Goal: Task Accomplishment & Management: Manage account settings

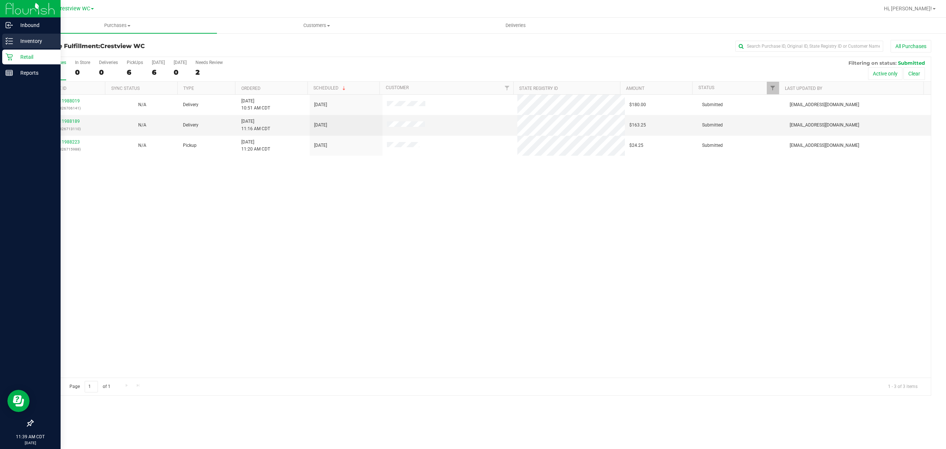
click at [10, 38] on line at bounding box center [10, 38] width 4 height 0
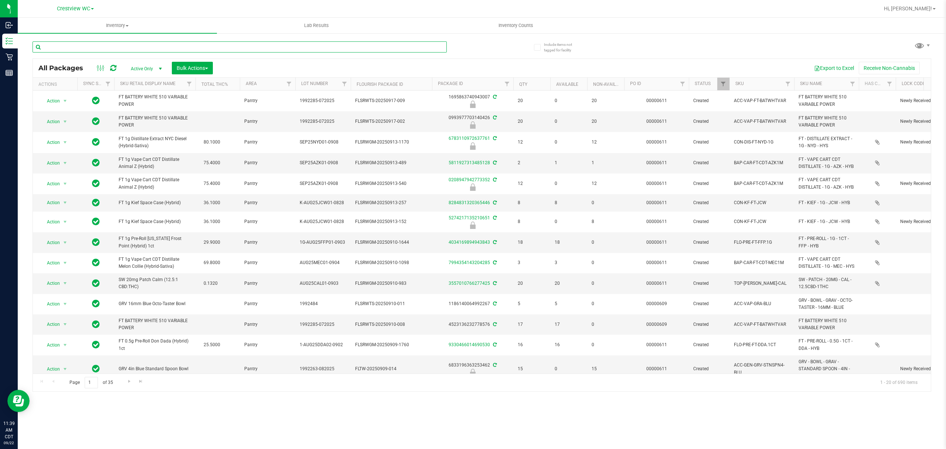
click at [126, 46] on input "text" at bounding box center [240, 46] width 414 height 11
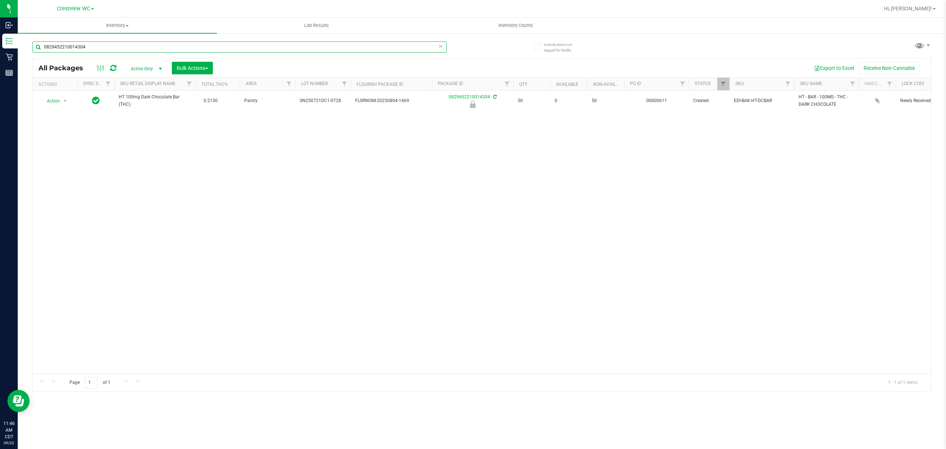
click at [135, 45] on input "0829452210014304" at bounding box center [240, 46] width 414 height 11
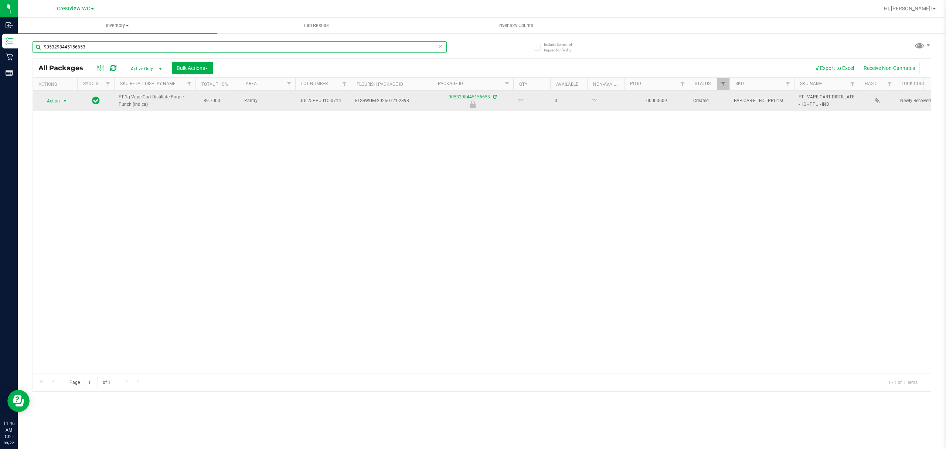
type input "9053298445156653"
click at [59, 100] on span "Action" at bounding box center [50, 101] width 20 height 10
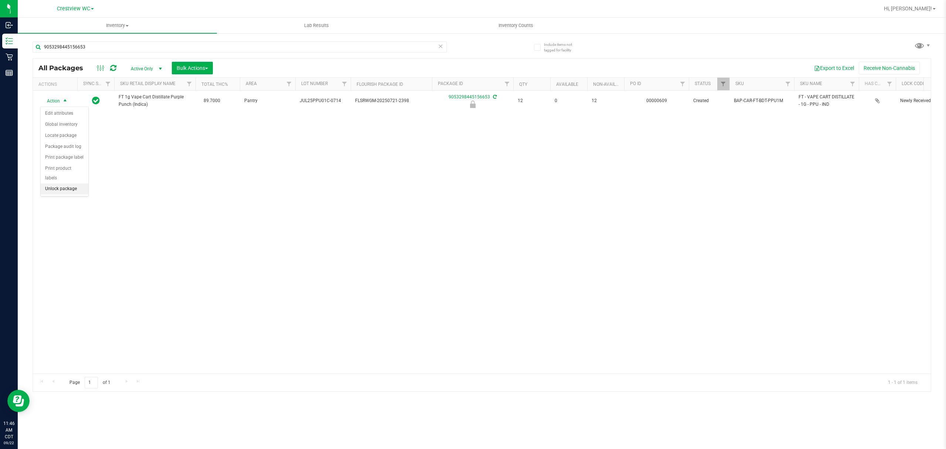
click at [65, 191] on li "Unlock package" at bounding box center [65, 188] width 48 height 11
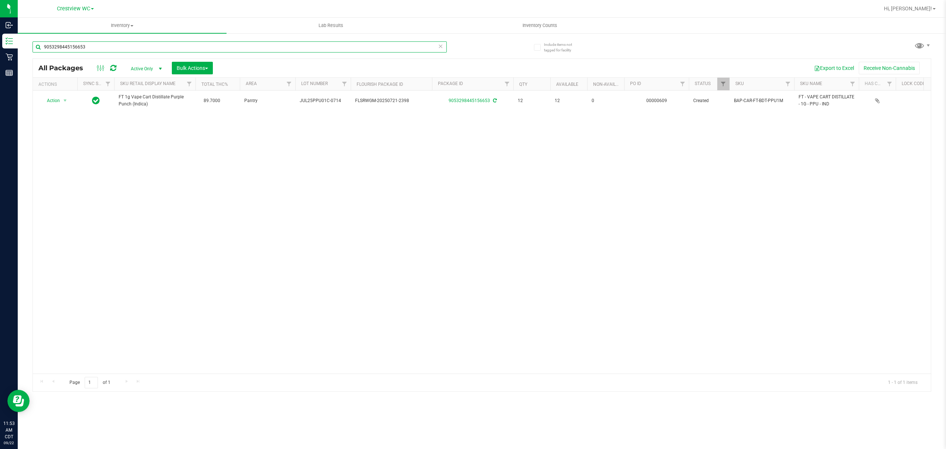
click at [124, 45] on input "9053298445156653" at bounding box center [240, 46] width 414 height 11
drag, startPoint x: 130, startPoint y: 49, endPoint x: 134, endPoint y: 53, distance: 5.5
click at [134, 53] on div "9053298445156653" at bounding box center [240, 49] width 414 height 17
click at [135, 47] on input "9053298445156653" at bounding box center [240, 46] width 414 height 11
click at [135, 46] on input "9053298445156653" at bounding box center [240, 46] width 414 height 11
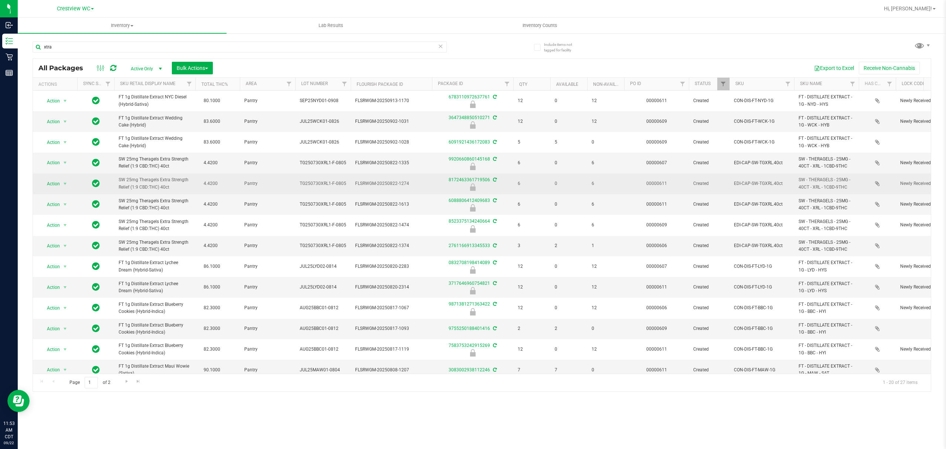
drag, startPoint x: 180, startPoint y: 191, endPoint x: 118, endPoint y: 178, distance: 63.5
click at [118, 178] on td "SW 25mg Theragels Extra Strength Relief (1:9 CBD:THC) 40ct" at bounding box center [154, 183] width 81 height 21
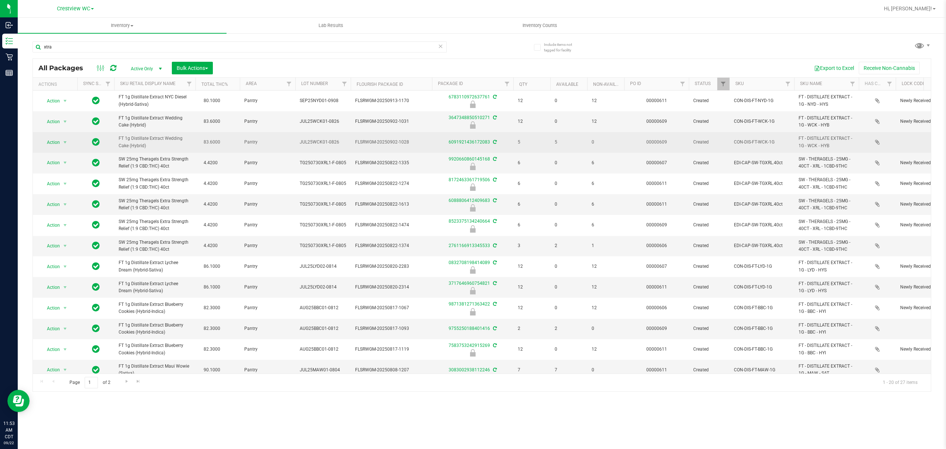
copy span "SW 25mg Theragels Extra Strength Relief (1:9 CBD:THC) 40ct"
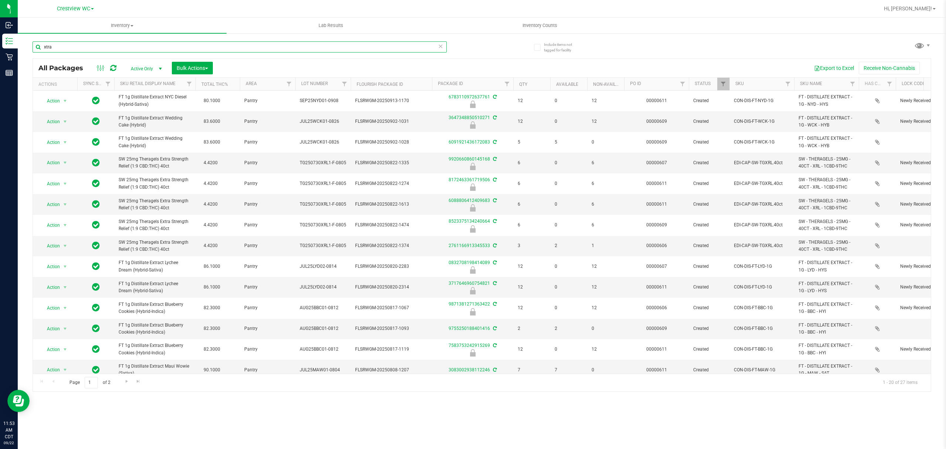
click at [135, 48] on input "xtra" at bounding box center [240, 46] width 414 height 11
click at [134, 48] on input "xtra" at bounding box center [240, 46] width 414 height 11
paste input "SW 25mg Theragels Extra Strength Relief (1:9 CBD:THC) 40ct"
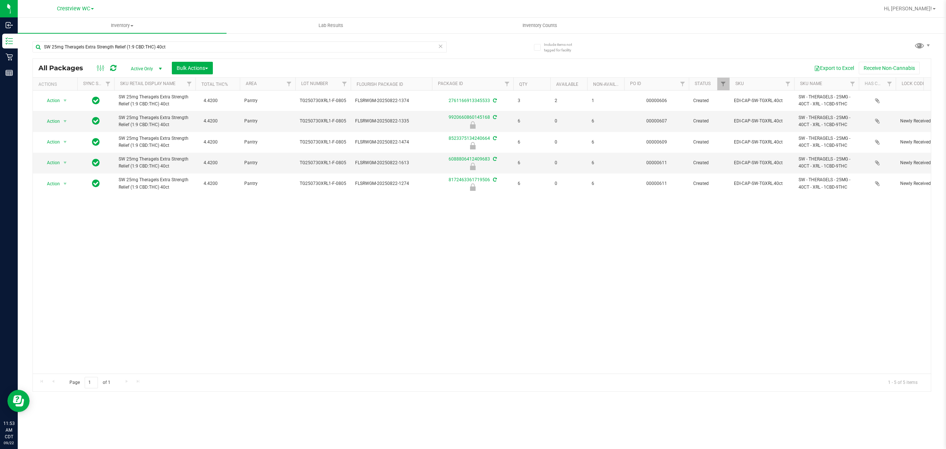
click at [236, 258] on div "Action Action Create package Edit attributes Global inventory Locate package Lo…" at bounding box center [482, 232] width 898 height 283
click at [308, 50] on input "SW 25mg Theragels Extra Strength Relief (1:9 CBD:THC) 40ct" at bounding box center [240, 46] width 414 height 11
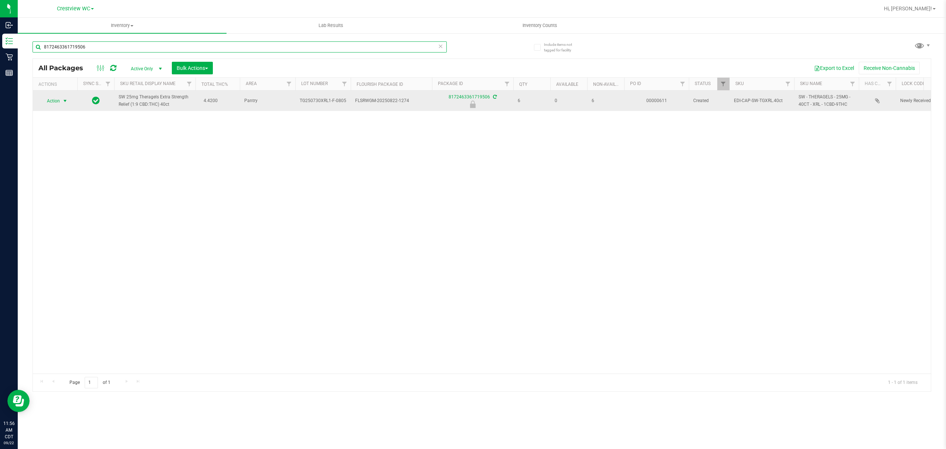
type input "8172463361719506"
click at [57, 101] on span "Action" at bounding box center [50, 101] width 20 height 10
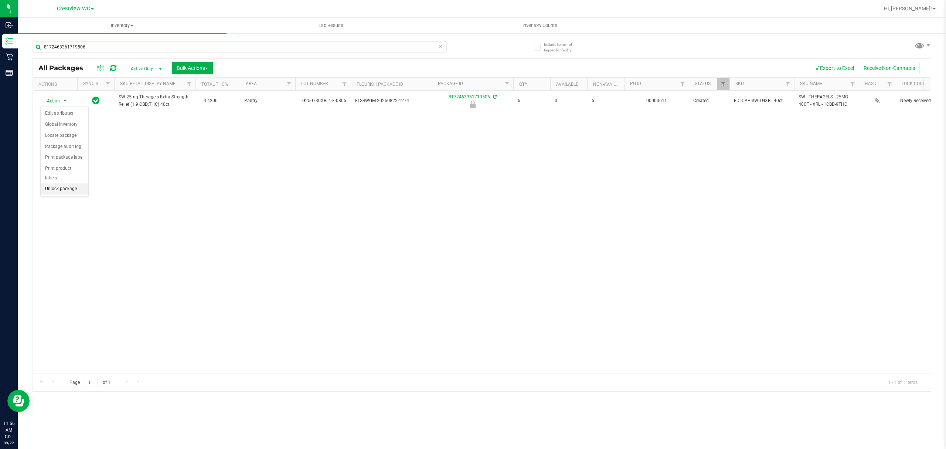
click at [70, 190] on li "Unlock package" at bounding box center [65, 188] width 48 height 11
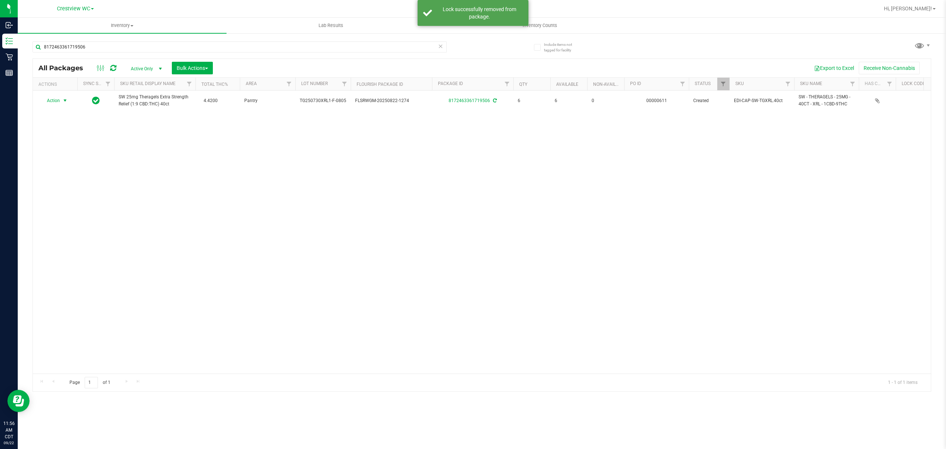
click at [62, 99] on span "select" at bounding box center [65, 101] width 6 height 6
click at [76, 182] on li "Print package label" at bounding box center [69, 179] width 57 height 11
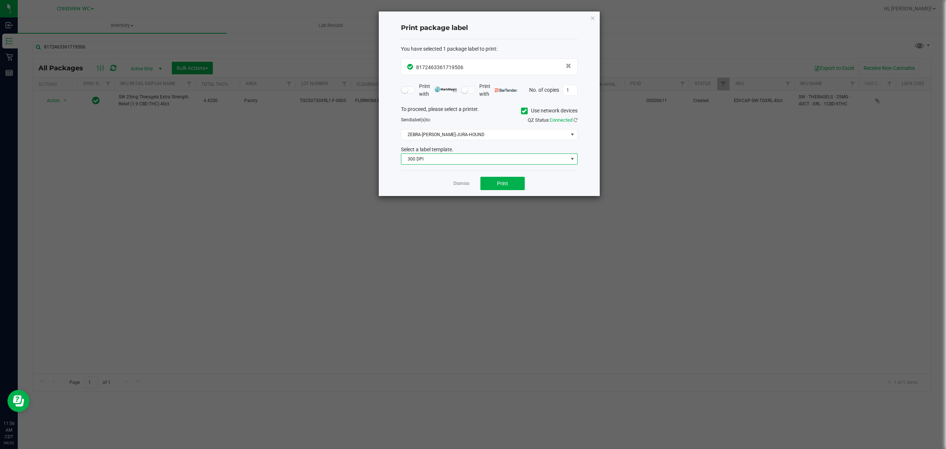
click at [407, 160] on span "300 DPI" at bounding box center [484, 159] width 167 height 10
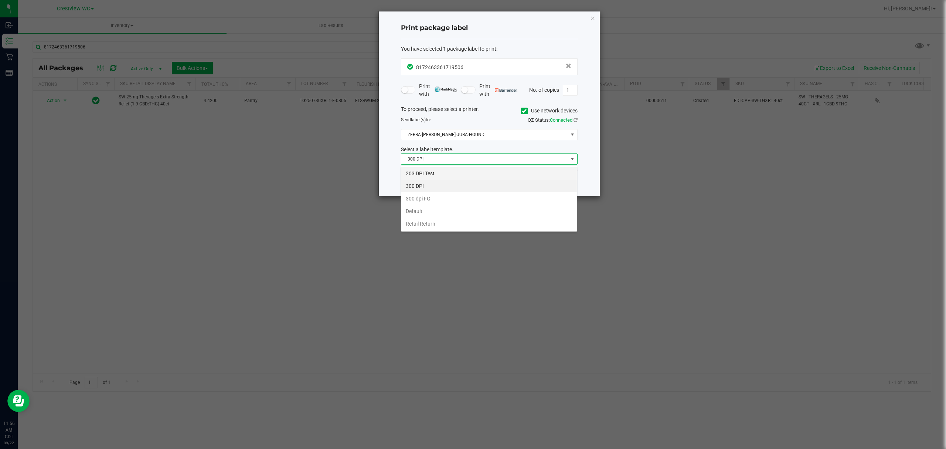
scroll to position [11, 176]
click at [413, 170] on li "203 DPI Test" at bounding box center [489, 173] width 176 height 13
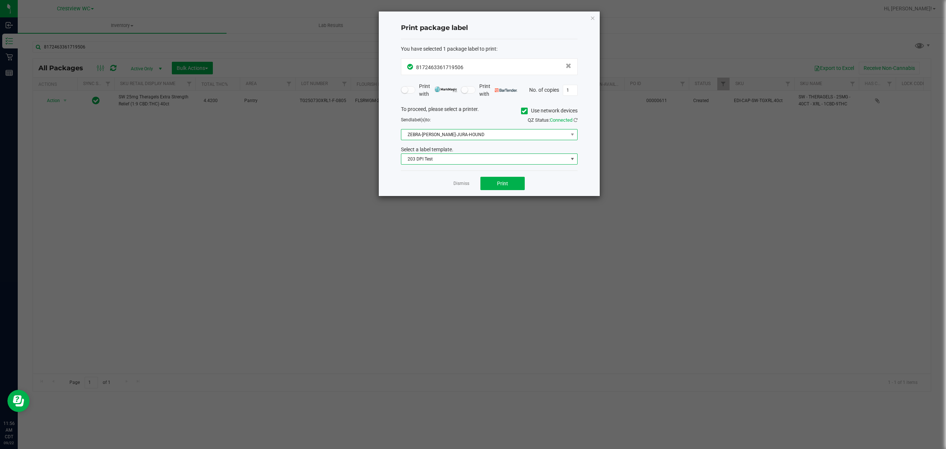
click at [472, 136] on span "ZEBRA-BRUNO-JURA-HOUND" at bounding box center [484, 134] width 167 height 10
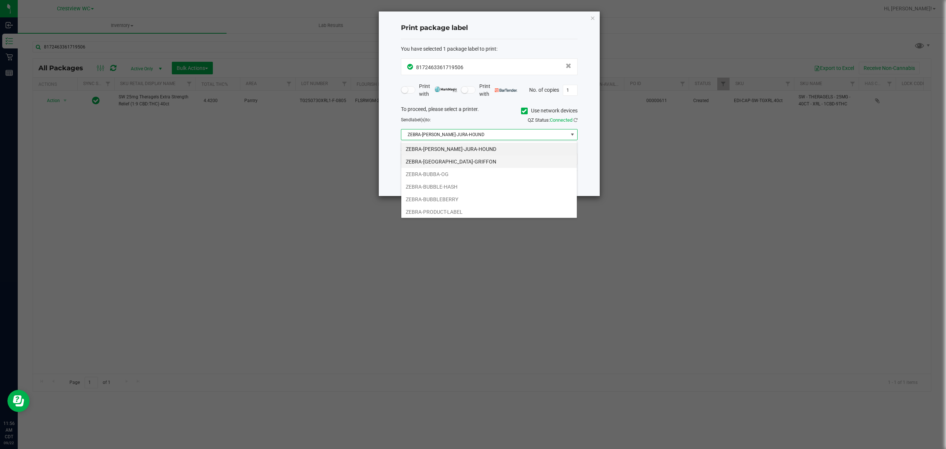
click at [466, 159] on li "ZEBRA-[GEOGRAPHIC_DATA]-GRIFFON" at bounding box center [489, 161] width 176 height 13
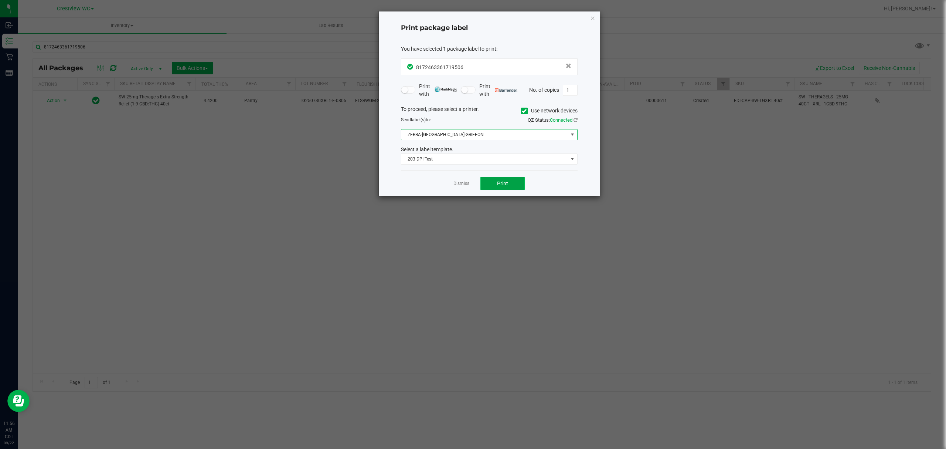
click at [493, 185] on button "Print" at bounding box center [502, 183] width 44 height 13
click at [593, 20] on icon "button" at bounding box center [592, 17] width 5 height 9
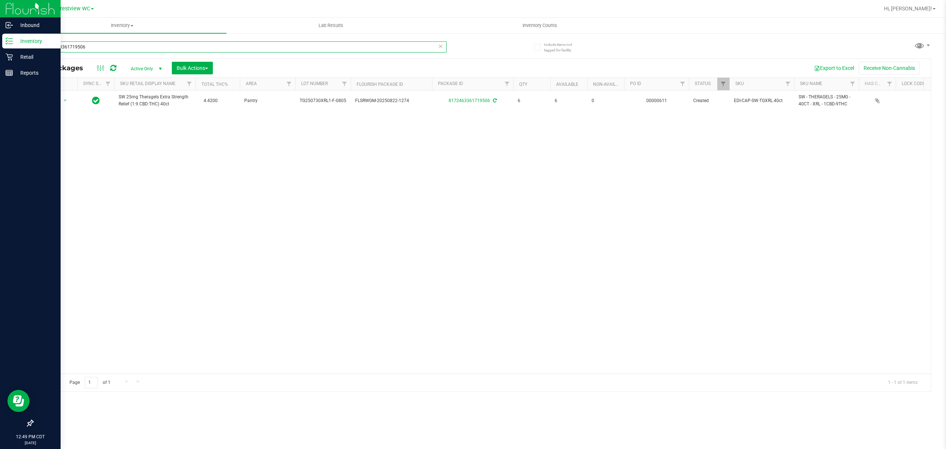
drag, startPoint x: 185, startPoint y: 45, endPoint x: 40, endPoint y: 40, distance: 144.9
click at [3, 76] on div "Inbound Inventory Retail Reports 12:49 PM CDT 09/22/2025 09/22 Crestview WC Hi,…" at bounding box center [473, 224] width 946 height 449
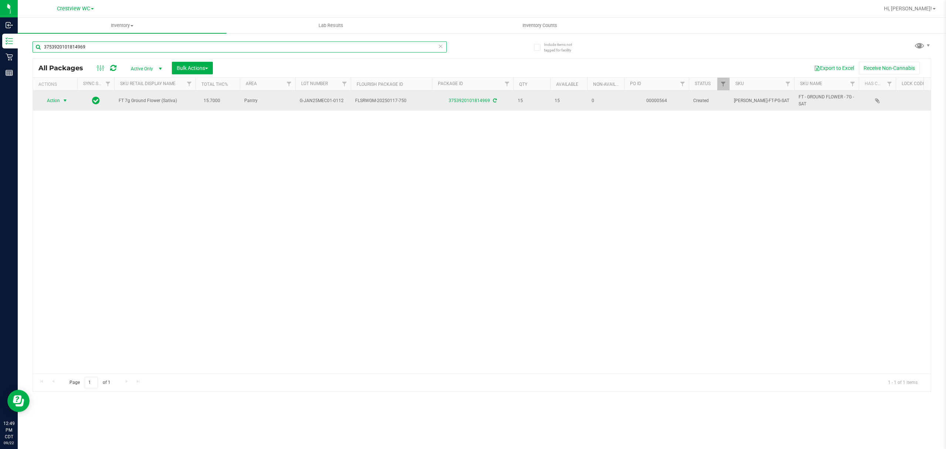
type input "3753920101814969"
click at [67, 97] on span "select" at bounding box center [65, 100] width 9 height 10
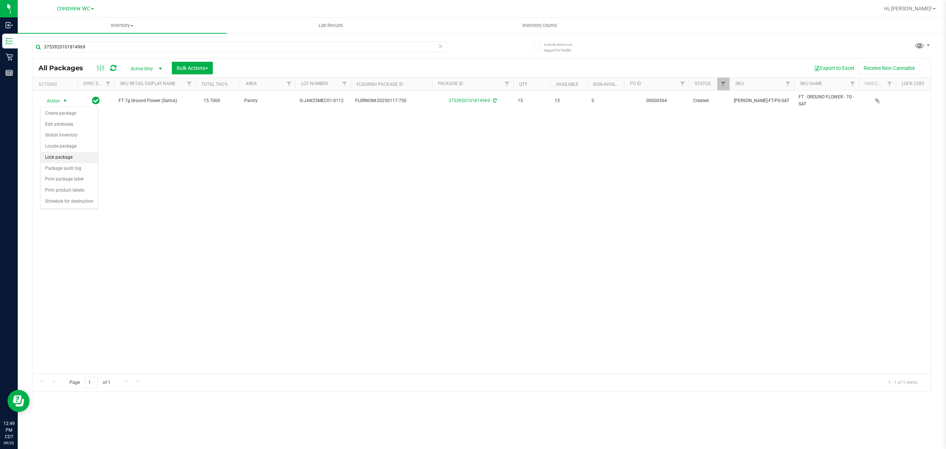
click at [76, 162] on li "Lock package" at bounding box center [69, 157] width 57 height 11
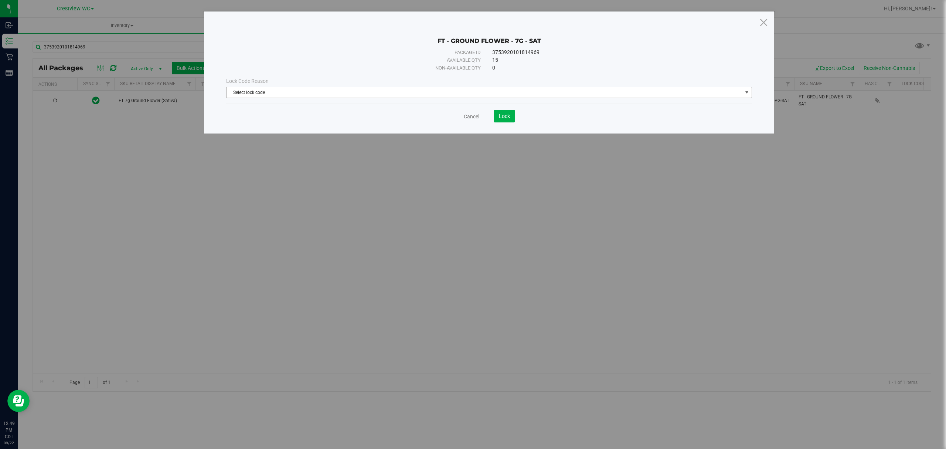
click at [303, 89] on span "Select lock code" at bounding box center [484, 92] width 516 height 10
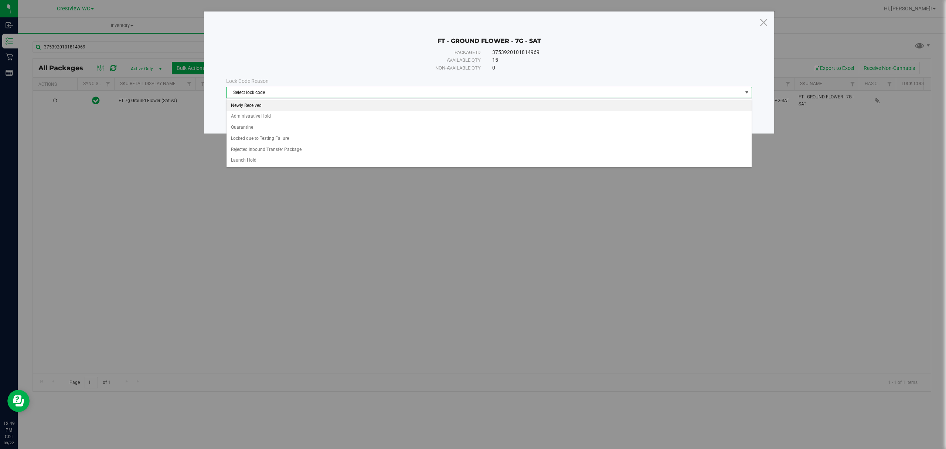
click at [296, 104] on li "Newly Received" at bounding box center [488, 105] width 525 height 11
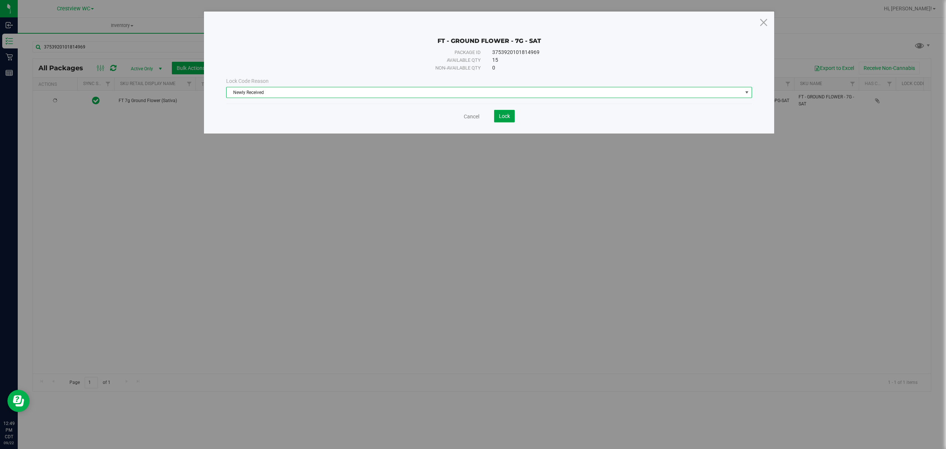
click at [508, 117] on span "Lock" at bounding box center [504, 116] width 11 height 6
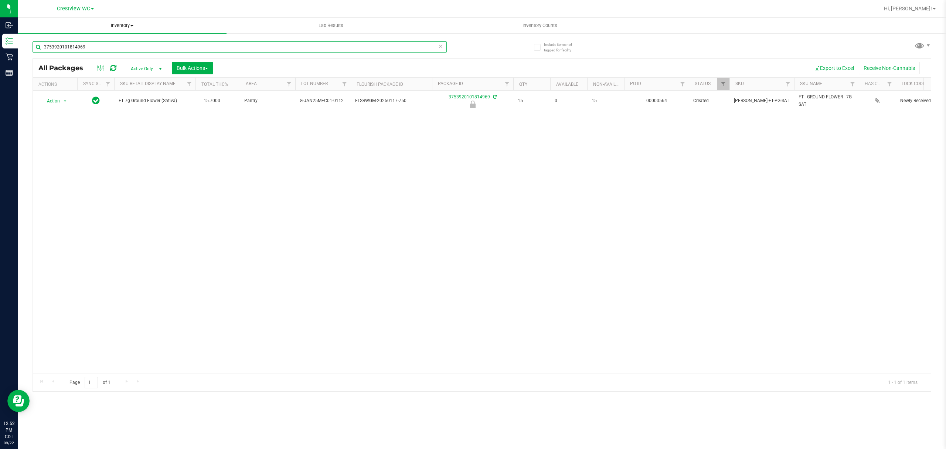
drag, startPoint x: 296, startPoint y: 50, endPoint x: 20, endPoint y: 27, distance: 277.0
click at [20, 27] on inventory "Inventory All packages All inventory Waste log Create inventory Lab Results Inv…" at bounding box center [482, 138] width 928 height 240
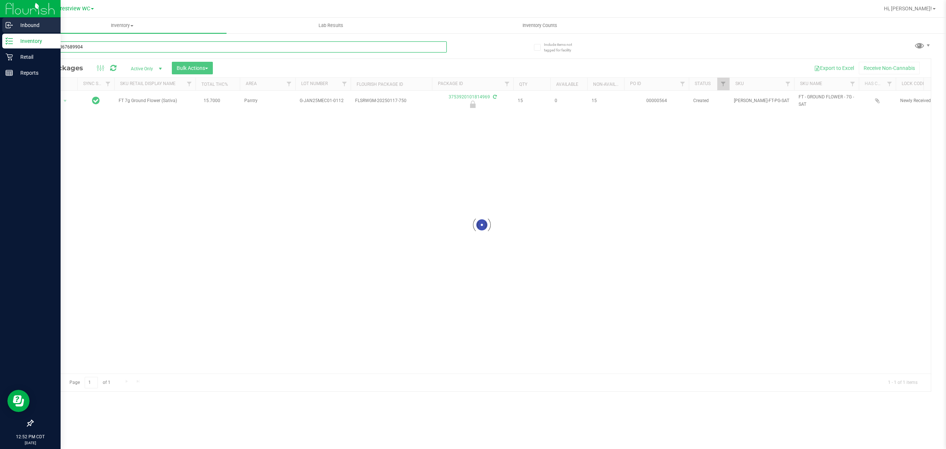
type input "0453228676899041"
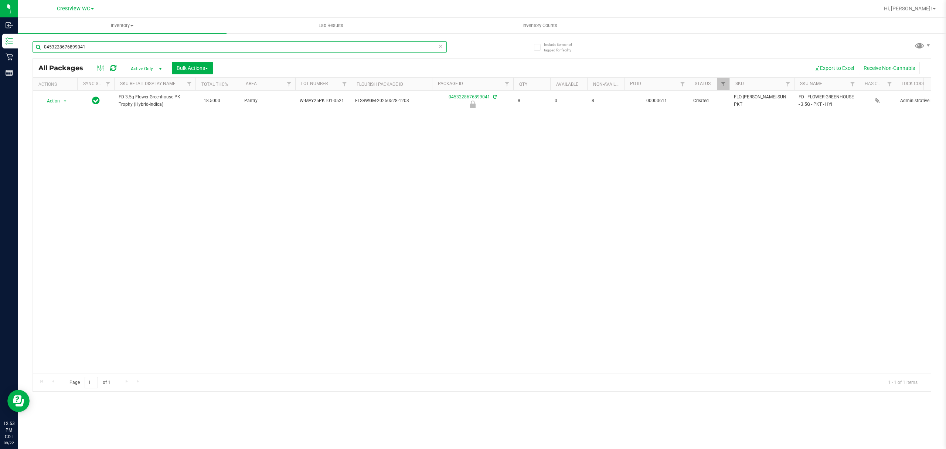
drag, startPoint x: 279, startPoint y: 49, endPoint x: 24, endPoint y: 51, distance: 254.9
click at [24, 51] on div "Include items not tagged for facility 0453228676899041 All Packages Active Only…" at bounding box center [482, 145] width 928 height 225
type input "9227745243929695"
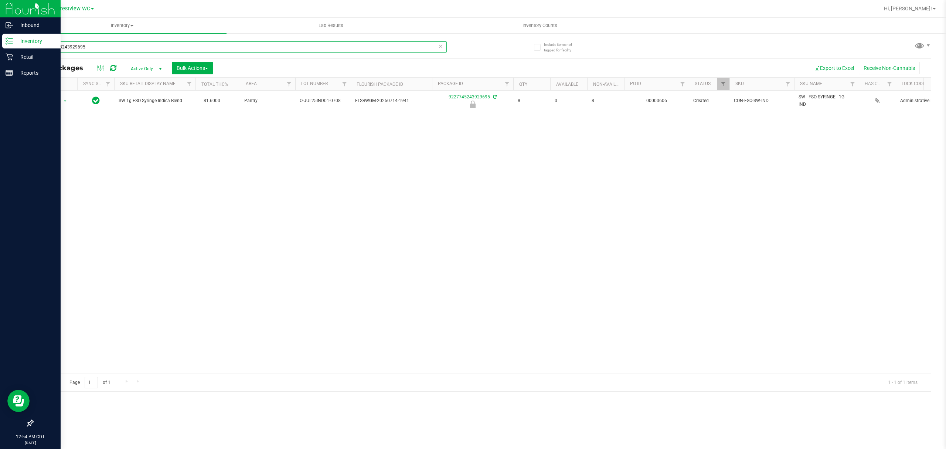
drag, startPoint x: 0, startPoint y: 59, endPoint x: 5, endPoint y: 84, distance: 25.7
click at [0, 86] on div "Inbound Inventory Retail Reports 12:54 PM CDT 09/22/2025 09/22 Crestview WC Hi,…" at bounding box center [473, 224] width 946 height 449
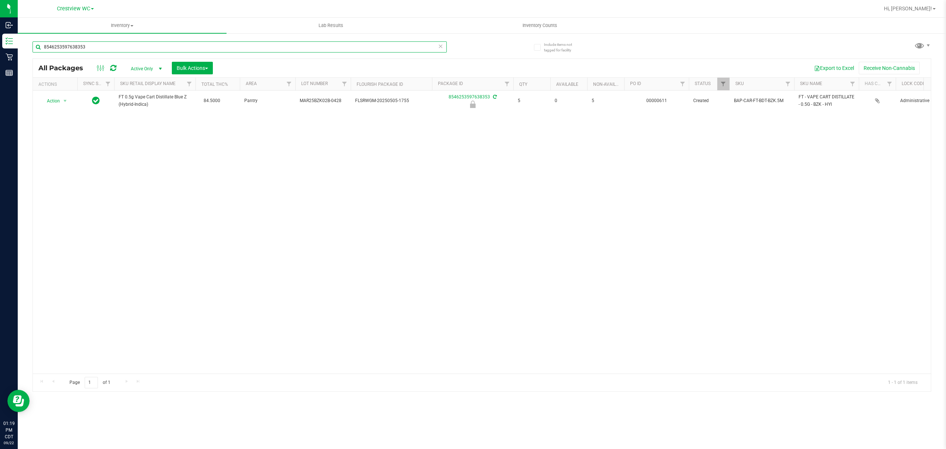
click at [92, 42] on input "8546253597638353" at bounding box center [240, 46] width 414 height 11
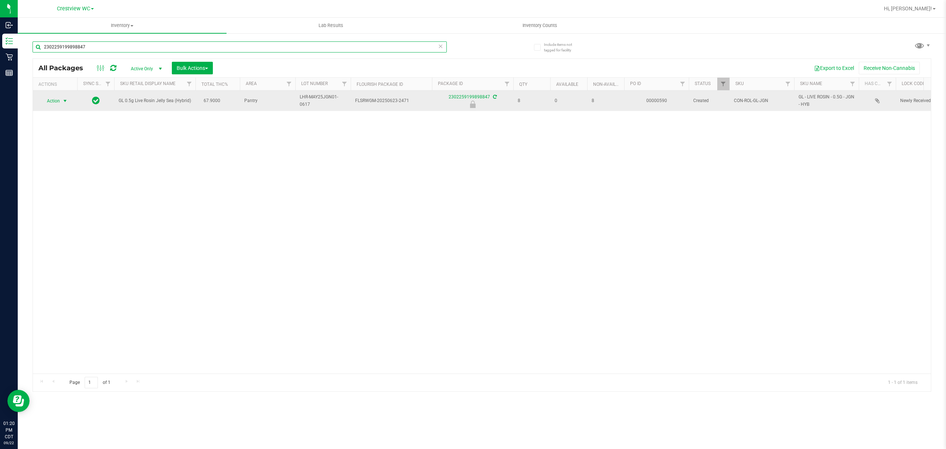
type input "2302259199898847"
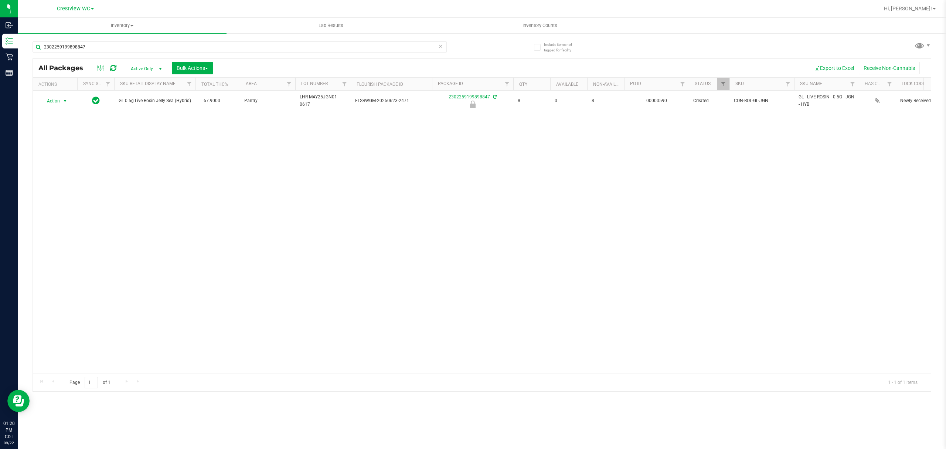
drag, startPoint x: 57, startPoint y: 98, endPoint x: 58, endPoint y: 112, distance: 14.9
click at [57, 98] on span "Action" at bounding box center [50, 101] width 20 height 10
click at [52, 194] on li "Unlock package" at bounding box center [65, 188] width 48 height 11
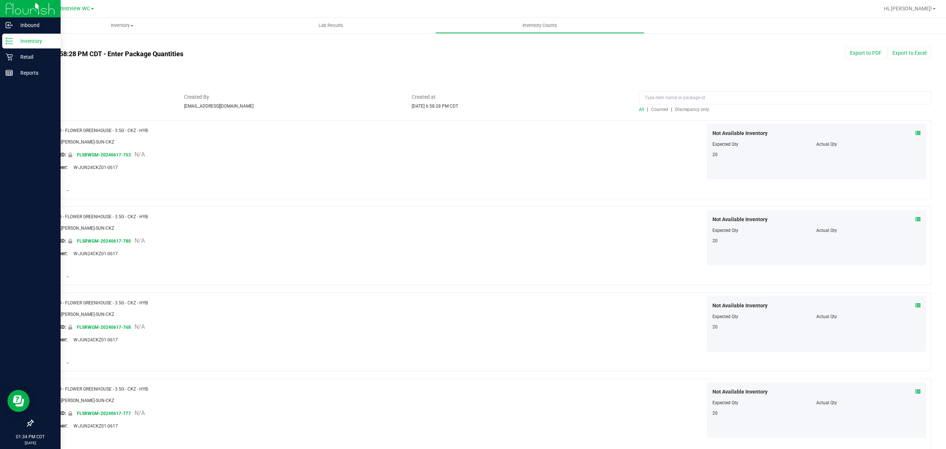
click at [15, 39] on p "Inventory" at bounding box center [35, 41] width 44 height 9
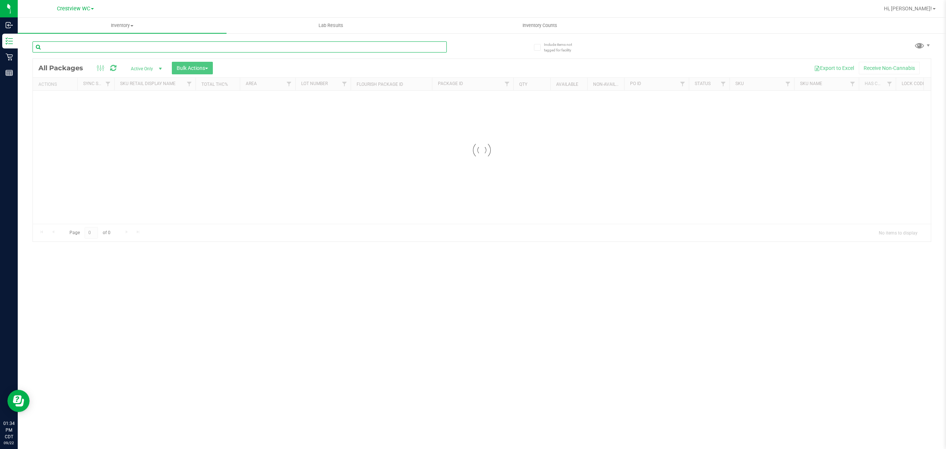
click at [114, 44] on input "text" at bounding box center [240, 46] width 414 height 11
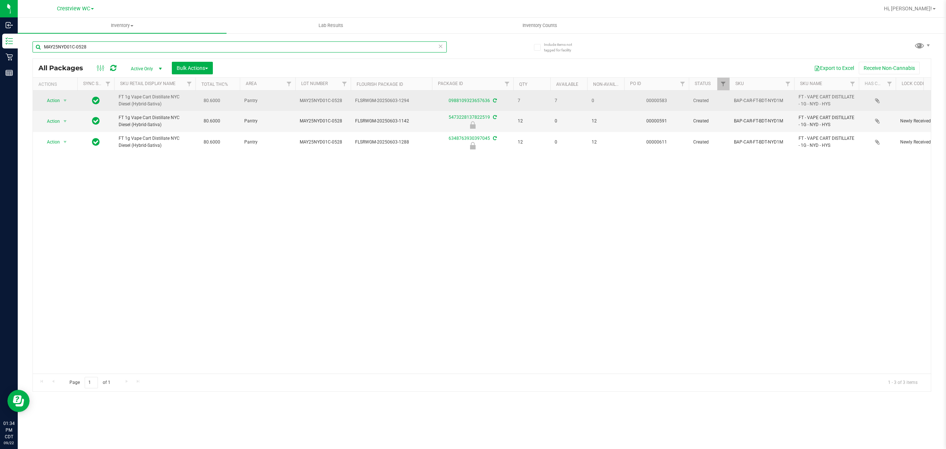
type input "MAY25NYD01C-0528"
drag, startPoint x: 338, startPoint y: 101, endPoint x: 300, endPoint y: 102, distance: 37.7
click at [300, 102] on span "MAY25NYD01C-0528" at bounding box center [323, 100] width 47 height 7
copy span "MAY25NYD01C-0528"
click at [65, 100] on span "select" at bounding box center [65, 101] width 6 height 6
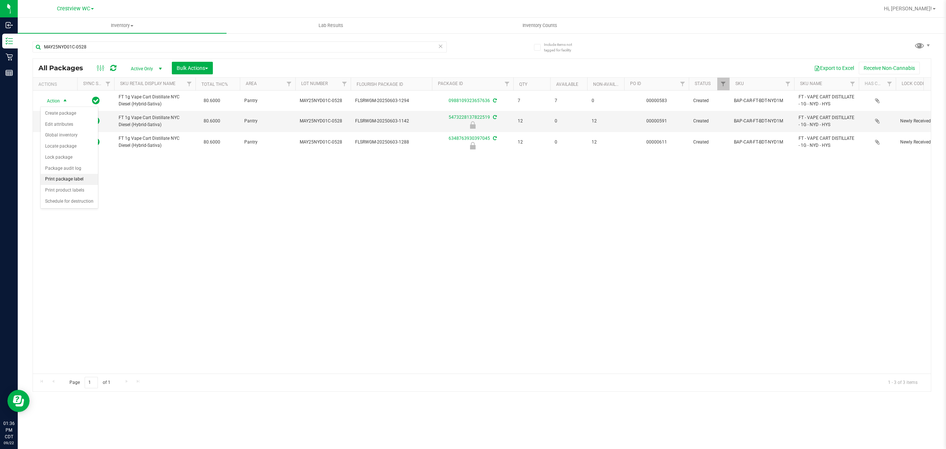
click at [82, 177] on li "Print package label" at bounding box center [69, 179] width 57 height 11
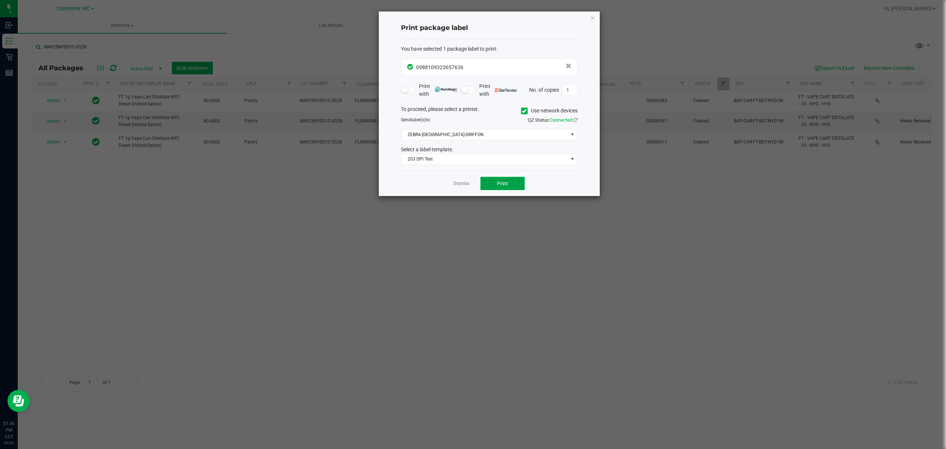
click at [502, 184] on span "Print" at bounding box center [502, 183] width 11 height 6
drag, startPoint x: 593, startPoint y: 15, endPoint x: 582, endPoint y: 20, distance: 11.6
click at [593, 15] on icon "button" at bounding box center [592, 17] width 5 height 9
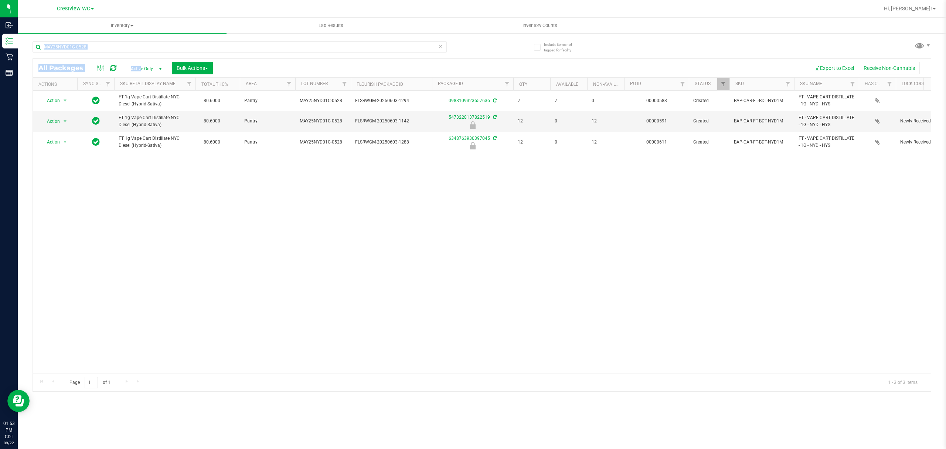
drag, startPoint x: 381, startPoint y: 40, endPoint x: 134, endPoint y: 70, distance: 247.9
click at [141, 72] on div "MAY25NYD01C-0528 All Packages Active Only Active Only Lab Samples Locked All Ex…" at bounding box center [482, 212] width 899 height 357
click at [109, 52] on input "MAY25NYD01C-0528" at bounding box center [240, 46] width 414 height 11
drag, startPoint x: 116, startPoint y: 48, endPoint x: 85, endPoint y: 13, distance: 47.4
click at [0, 58] on div "Inbound Inventory Retail Reports 01:53 PM CDT [DATE] 09/22 Crestview WC Hi, [PE…" at bounding box center [473, 224] width 946 height 449
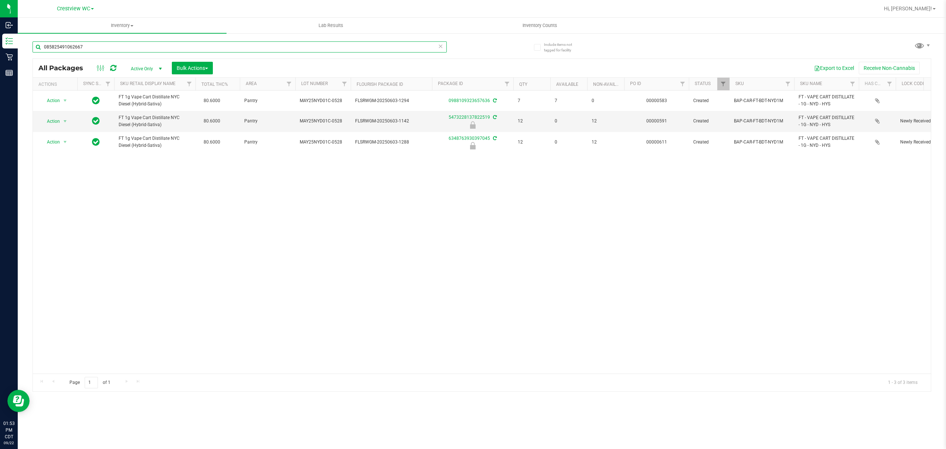
type input "0858254910626673"
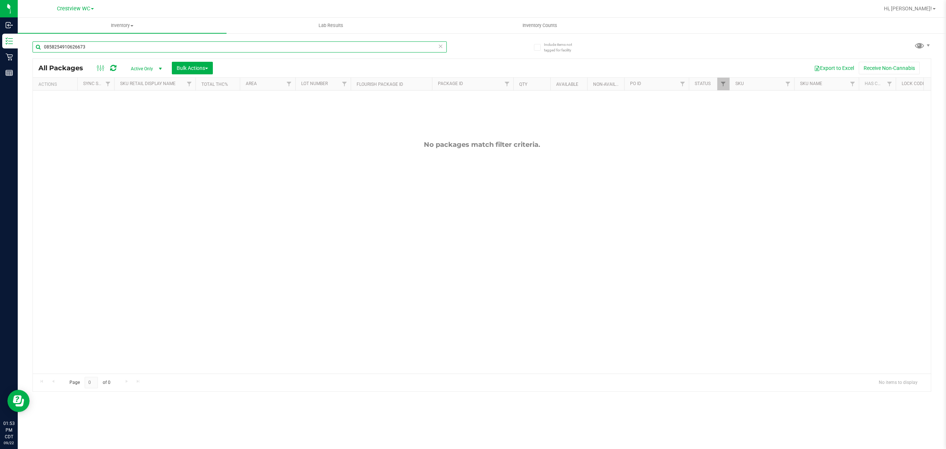
drag, startPoint x: 115, startPoint y: 47, endPoint x: 25, endPoint y: 67, distance: 92.0
click at [25, 67] on div "Include items not tagged for facility 0858254910626673 All Packages Active Only…" at bounding box center [482, 145] width 928 height 225
type input "0858254910626673"
click at [153, 72] on span "Active Only" at bounding box center [145, 69] width 41 height 10
click at [145, 116] on li "All" at bounding box center [145, 113] width 40 height 11
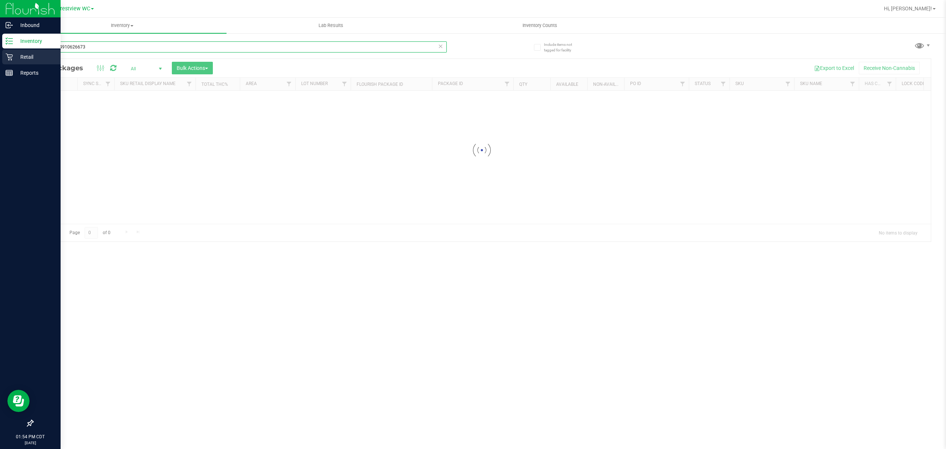
drag, startPoint x: 114, startPoint y: 48, endPoint x: 0, endPoint y: 54, distance: 114.0
click at [0, 54] on div "Inbound Inventory Retail Reports 01:54 PM CDT [DATE] 09/22 Crestview WC Hi, [PE…" at bounding box center [473, 224] width 946 height 449
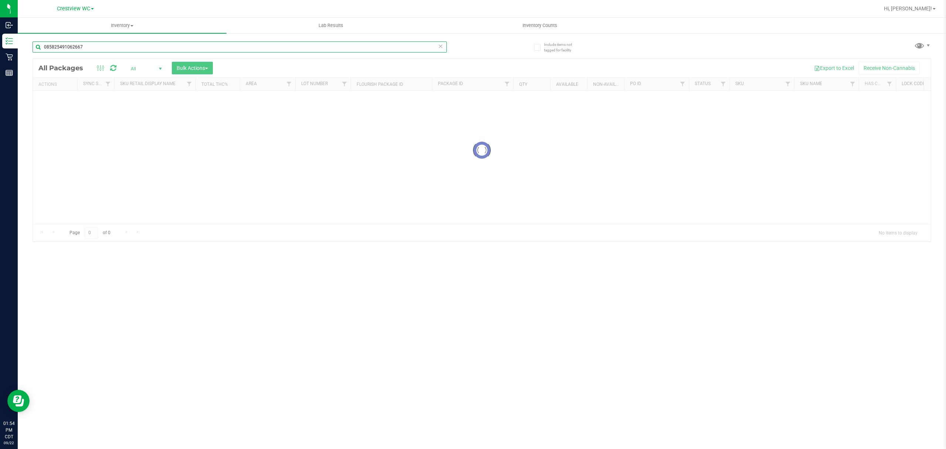
type input "0858254910626673"
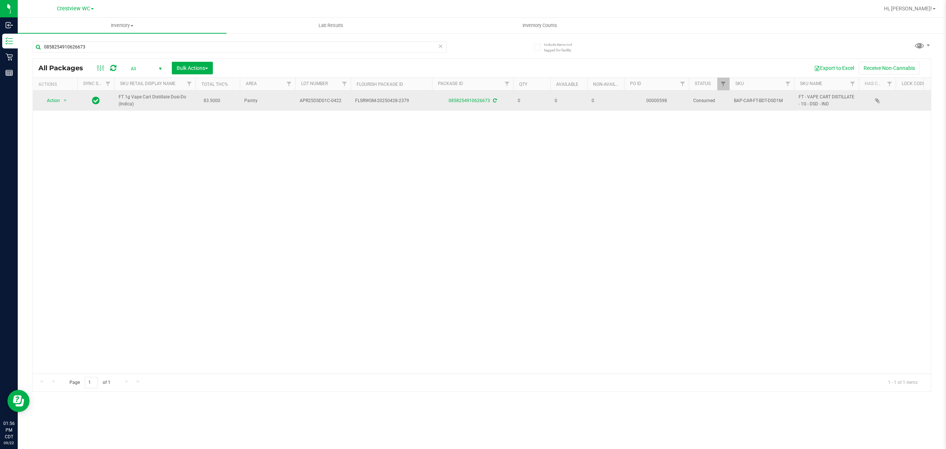
drag, startPoint x: 343, startPoint y: 100, endPoint x: 296, endPoint y: 101, distance: 47.3
click at [296, 101] on td "APR25DSD01C-0422" at bounding box center [322, 101] width 55 height 20
copy span "APR25DSD01C-0422"
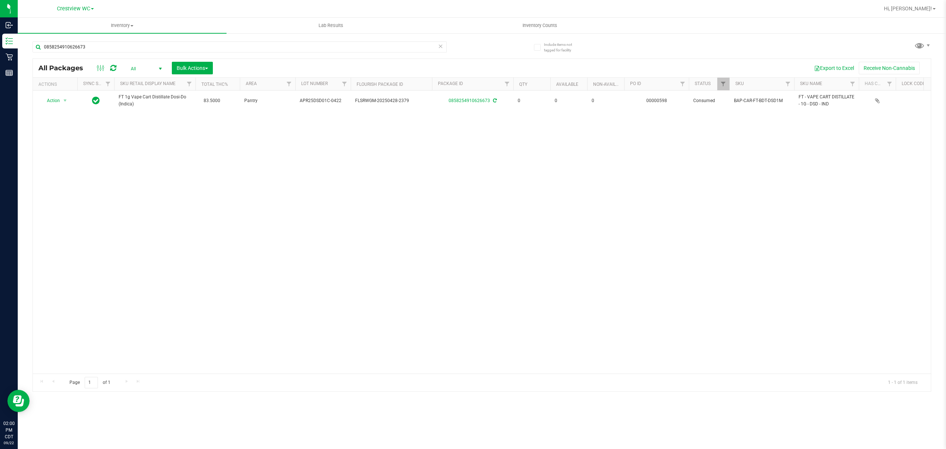
click at [420, 168] on div "Action Action Edit attributes Global inventory Locate package Package audit log…" at bounding box center [482, 232] width 898 height 283
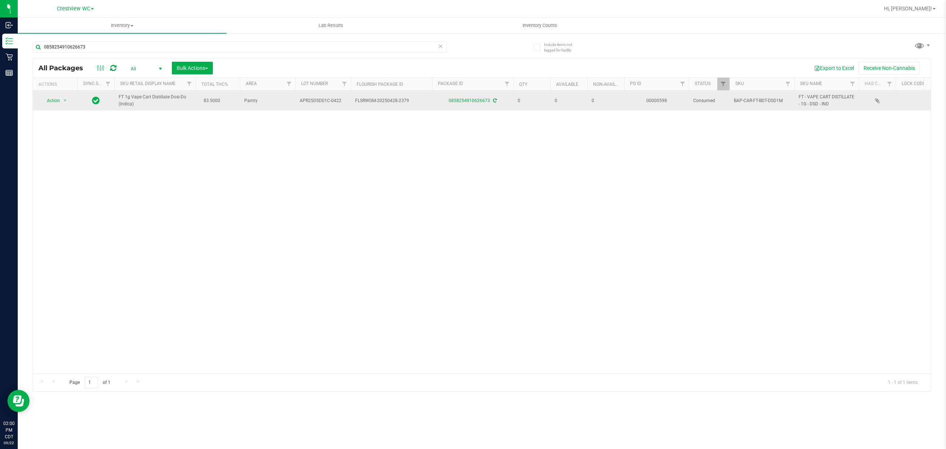
drag, startPoint x: 148, startPoint y: 106, endPoint x: 117, endPoint y: 98, distance: 31.5
click at [117, 98] on td "FT 1g Vape Cart Distillate Dosi-Do (Indica)" at bounding box center [154, 101] width 81 height 20
copy span "FT 1g Vape Cart Distillate Dosi-Do (Indica)"
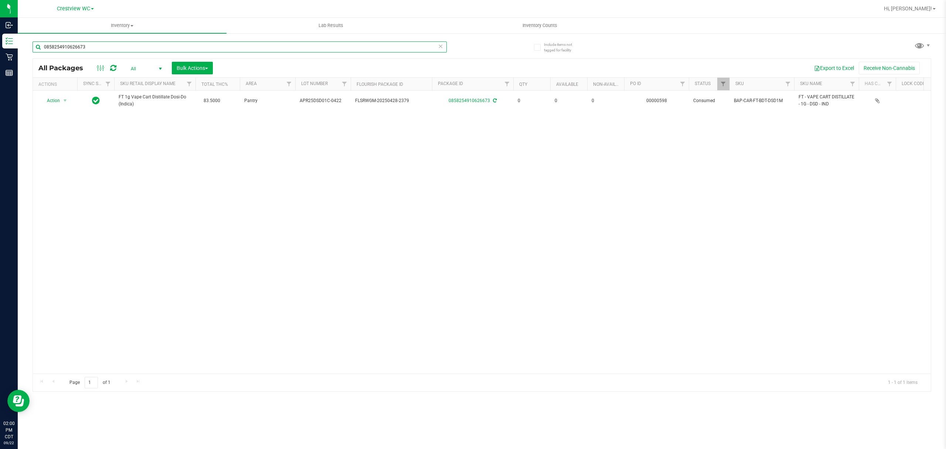
drag, startPoint x: 126, startPoint y: 48, endPoint x: 132, endPoint y: 48, distance: 5.5
click at [123, 51] on input "0858254910626673" at bounding box center [240, 46] width 414 height 11
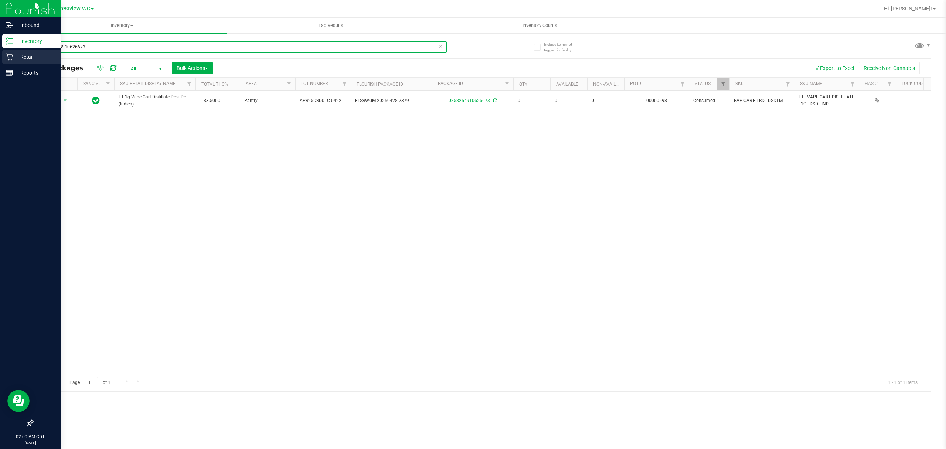
drag, startPoint x: 132, startPoint y: 48, endPoint x: 12, endPoint y: 51, distance: 119.7
click at [12, 51] on div "Inbound Inventory Retail Reports 02:00 PM CDT [DATE] 09/22 Crestview WC Hi, [PE…" at bounding box center [473, 224] width 946 height 449
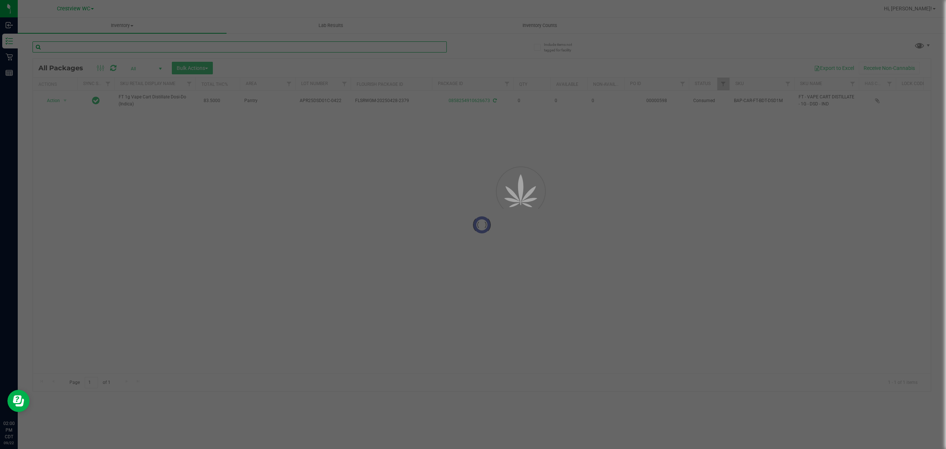
paste input "FT 1g Vape Cart Distillate Dosi-Do (Indica)"
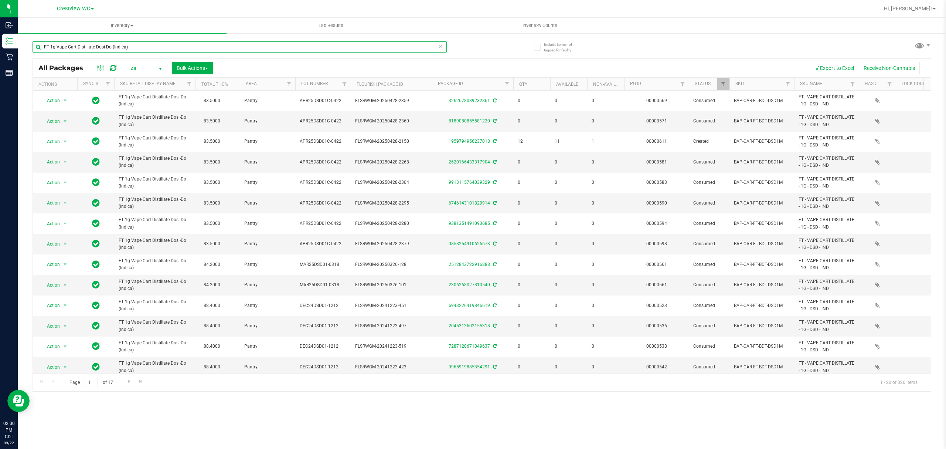
type input "FT 1g Vape Cart Distillate Dosi-Do (Indica)"
click at [157, 64] on span "select" at bounding box center [160, 69] width 9 height 10
click at [151, 80] on li "Active Only" at bounding box center [145, 80] width 40 height 11
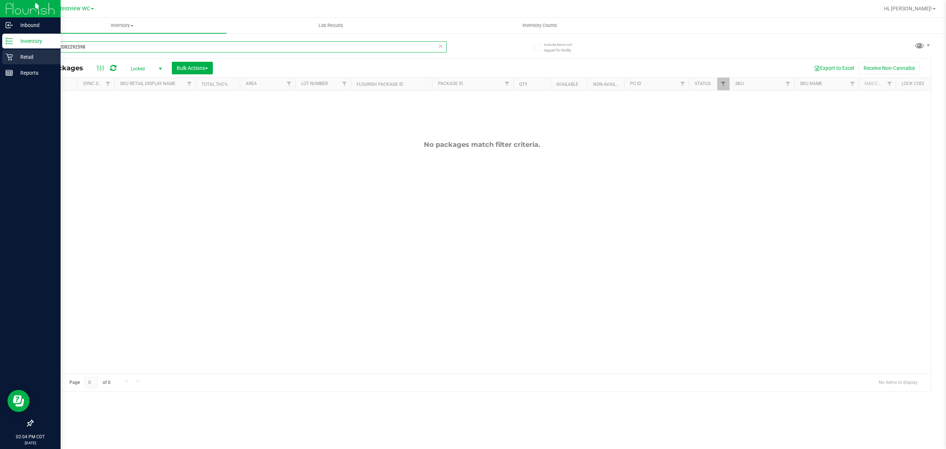
drag, startPoint x: 154, startPoint y: 47, endPoint x: 0, endPoint y: 55, distance: 154.6
click at [0, 55] on div "Inbound Inventory Retail Reports 02:04 PM CDT 09/22/2025 09/22 Crestview WC Hi,…" at bounding box center [473, 224] width 946 height 449
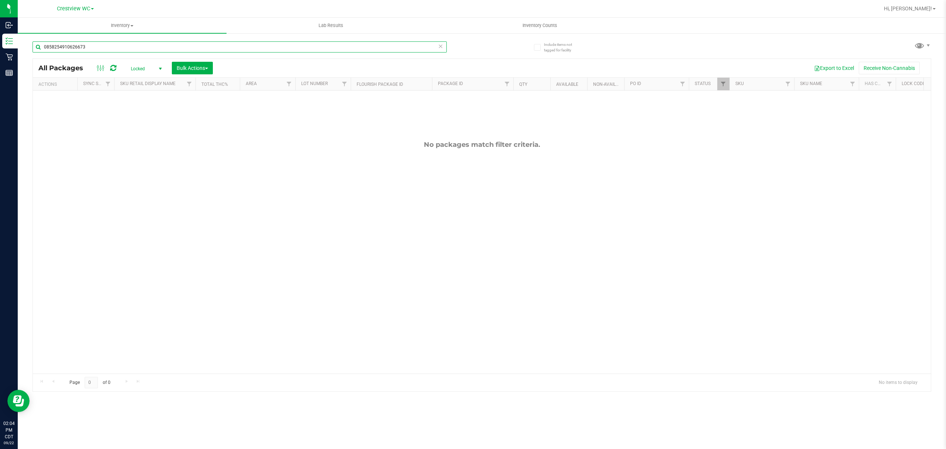
type input "0858254910626673"
click at [135, 68] on span "Locked" at bounding box center [145, 69] width 41 height 10
click at [148, 82] on li "Active Only" at bounding box center [145, 80] width 40 height 11
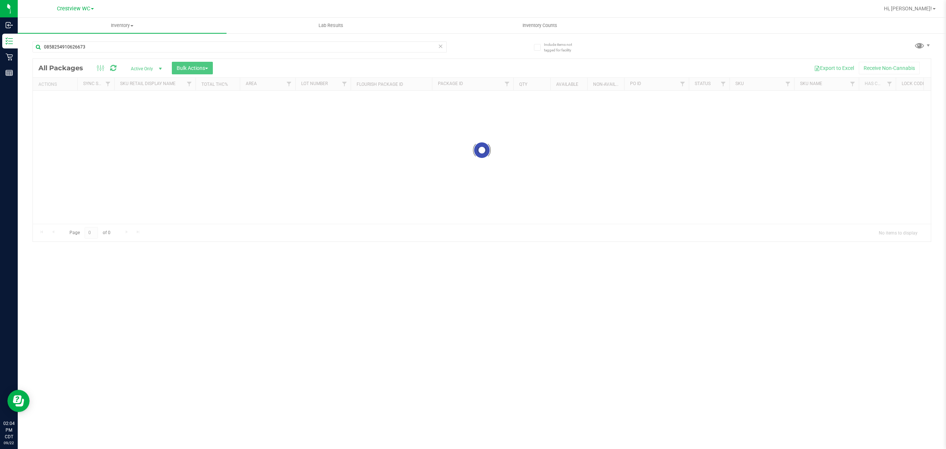
click at [154, 68] on div at bounding box center [482, 150] width 898 height 183
click at [152, 68] on div at bounding box center [482, 150] width 898 height 183
click at [152, 68] on div at bounding box center [482, 225] width 898 height 332
click at [154, 68] on span "Active Only" at bounding box center [145, 69] width 41 height 10
click at [151, 114] on li "All" at bounding box center [145, 113] width 40 height 11
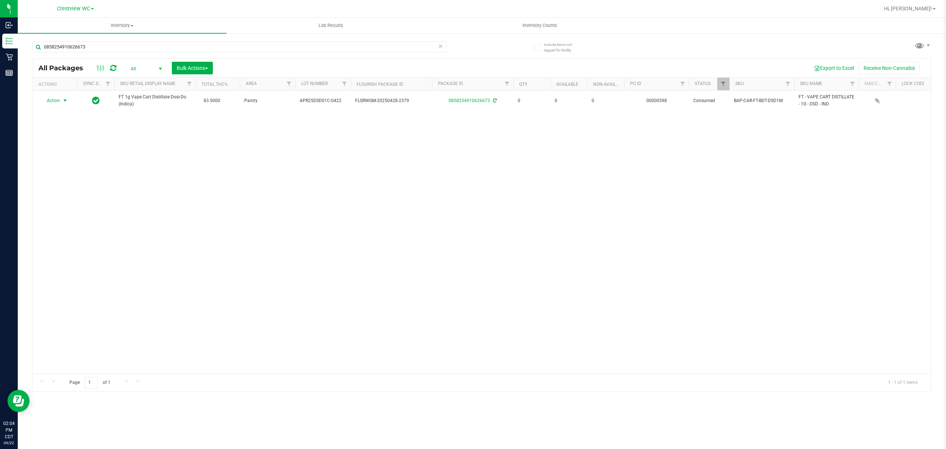
click at [64, 100] on span "select" at bounding box center [65, 101] width 6 height 6
click at [127, 151] on div "Action Action Edit attributes Global inventory Locate package Package audit log…" at bounding box center [482, 232] width 898 height 283
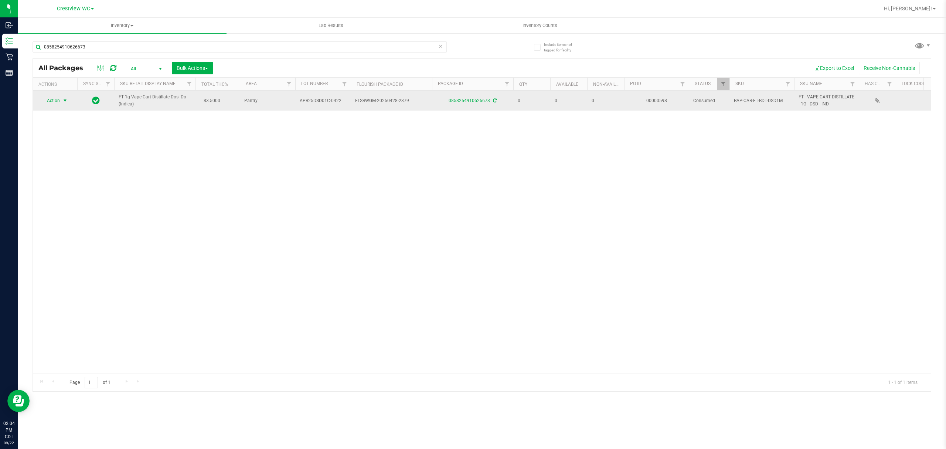
click at [58, 97] on span "Action" at bounding box center [50, 100] width 20 height 10
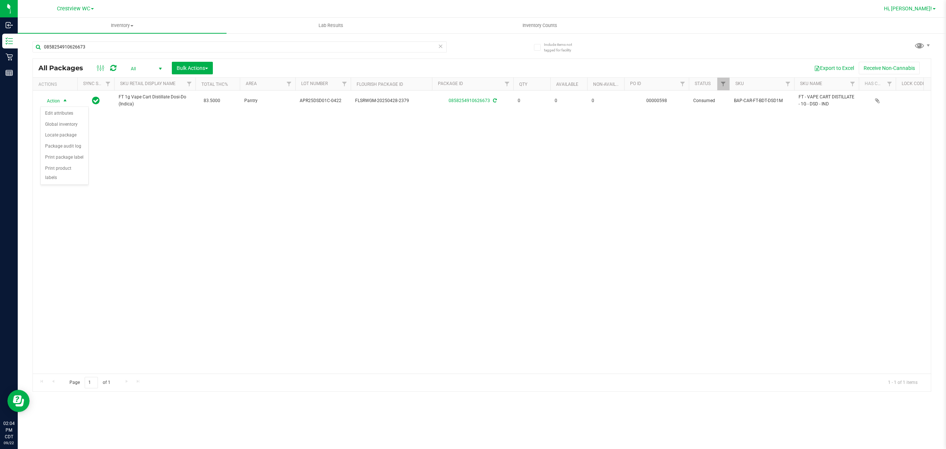
click at [911, 10] on span "Hi, [PERSON_NAME]!" at bounding box center [908, 9] width 48 height 6
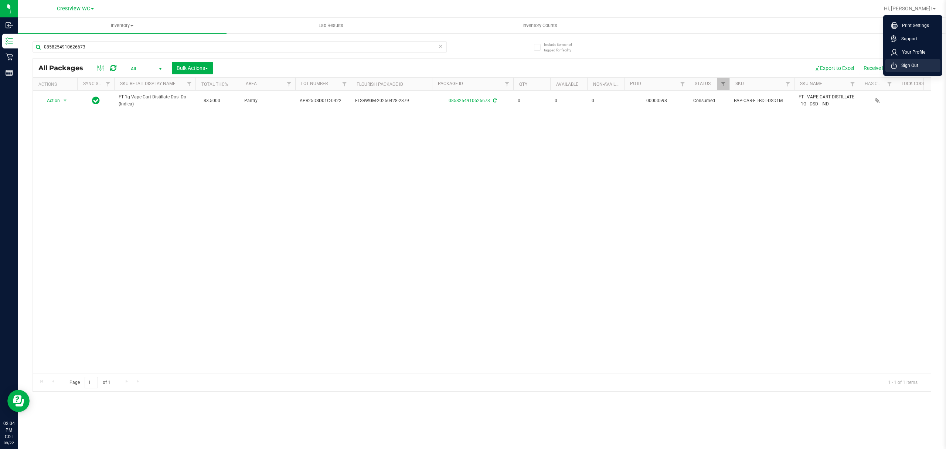
click at [917, 61] on li "Sign Out" at bounding box center [912, 65] width 55 height 13
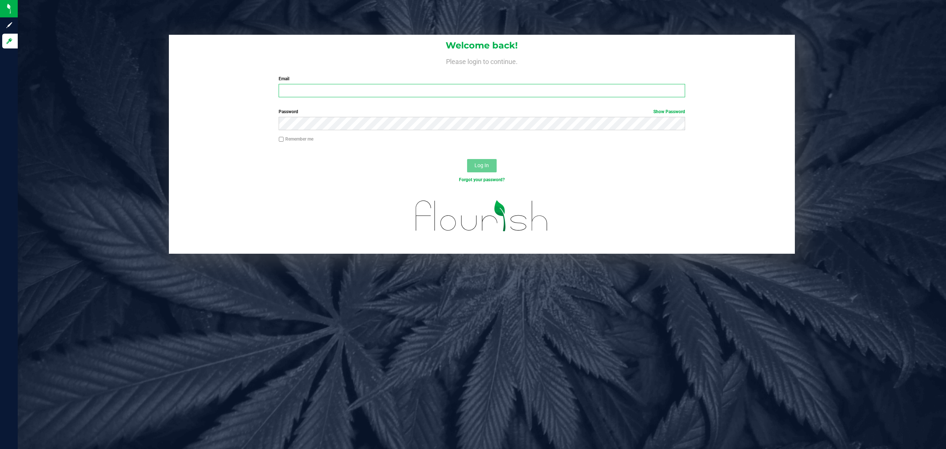
click at [429, 95] on input "Email" at bounding box center [482, 90] width 406 height 13
type input "Brollins@liveparallel.com"
click at [467, 159] on button "Log In" at bounding box center [482, 165] width 30 height 13
